Goal: Task Accomplishment & Management: Use online tool/utility

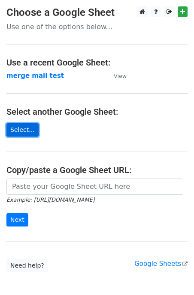
click at [25, 131] on link "Select..." at bounding box center [22, 129] width 32 height 13
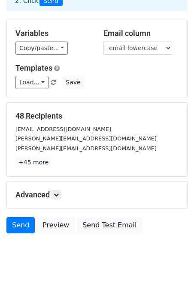
scroll to position [66, 0]
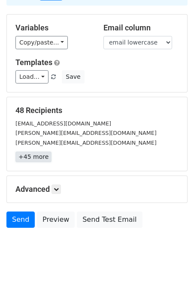
click at [36, 158] on link "+45 more" at bounding box center [33, 157] width 36 height 11
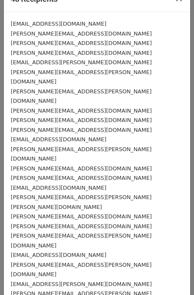
scroll to position [0, 0]
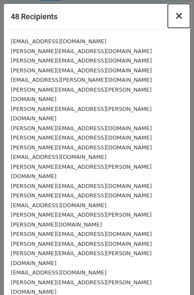
click at [179, 16] on span "×" at bounding box center [178, 16] width 9 height 12
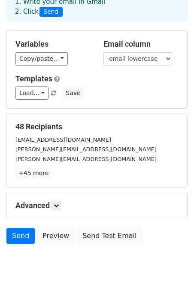
scroll to position [49, 0]
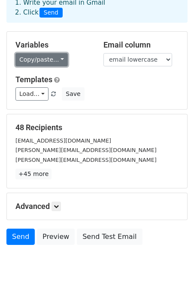
click at [38, 61] on link "Copy/paste..." at bounding box center [41, 59] width 52 height 13
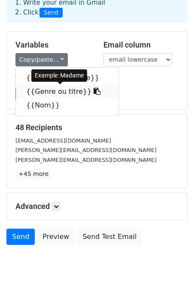
click at [78, 92] on link "{{Genre ou titre}}" at bounding box center [67, 92] width 102 height 14
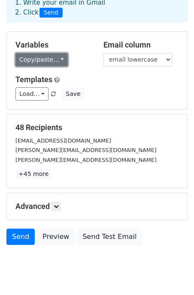
click at [52, 61] on link "Copy/paste..." at bounding box center [41, 59] width 52 height 13
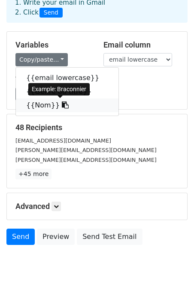
click at [62, 107] on icon at bounding box center [65, 105] width 7 height 7
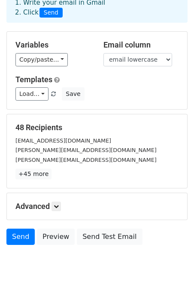
drag, startPoint x: 112, startPoint y: 142, endPoint x: 14, endPoint y: 140, distance: 98.6
click at [14, 140] on div "celine.braconnier@totalenergies.com" at bounding box center [97, 141] width 176 height 10
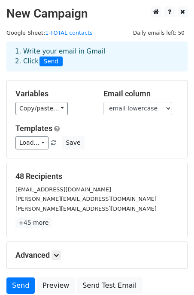
scroll to position [27, 0]
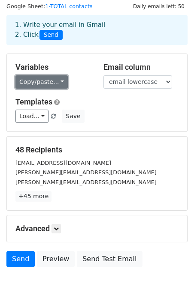
click at [37, 84] on link "Copy/paste..." at bounding box center [41, 81] width 52 height 13
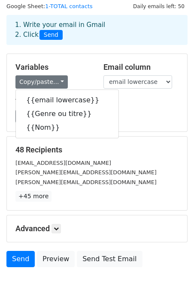
click at [148, 185] on div "bertrand.deroubaix@total.com" at bounding box center [97, 182] width 176 height 10
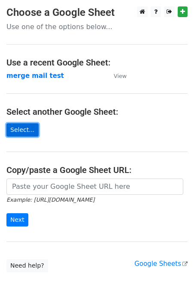
click at [23, 131] on link "Select..." at bounding box center [22, 129] width 32 height 13
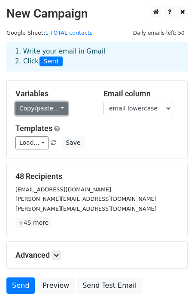
click at [38, 111] on link "Copy/paste..." at bounding box center [41, 108] width 52 height 13
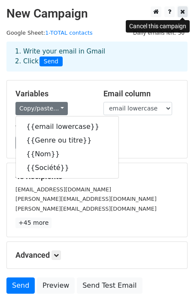
click at [181, 9] on icon at bounding box center [182, 12] width 5 height 6
